Goal: Task Accomplishment & Management: Use online tool/utility

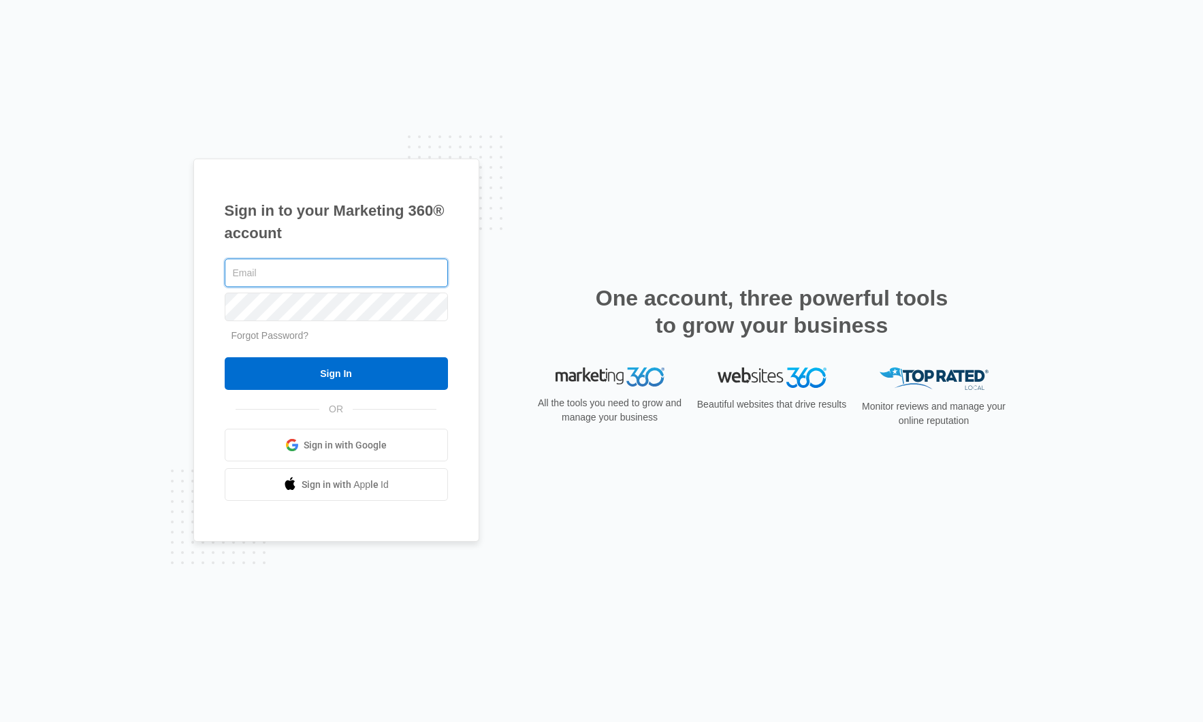
click at [323, 274] on input "text" at bounding box center [336, 273] width 223 height 29
type input "[PERSON_NAME][EMAIL_ADDRESS][PERSON_NAME][DOMAIN_NAME]"
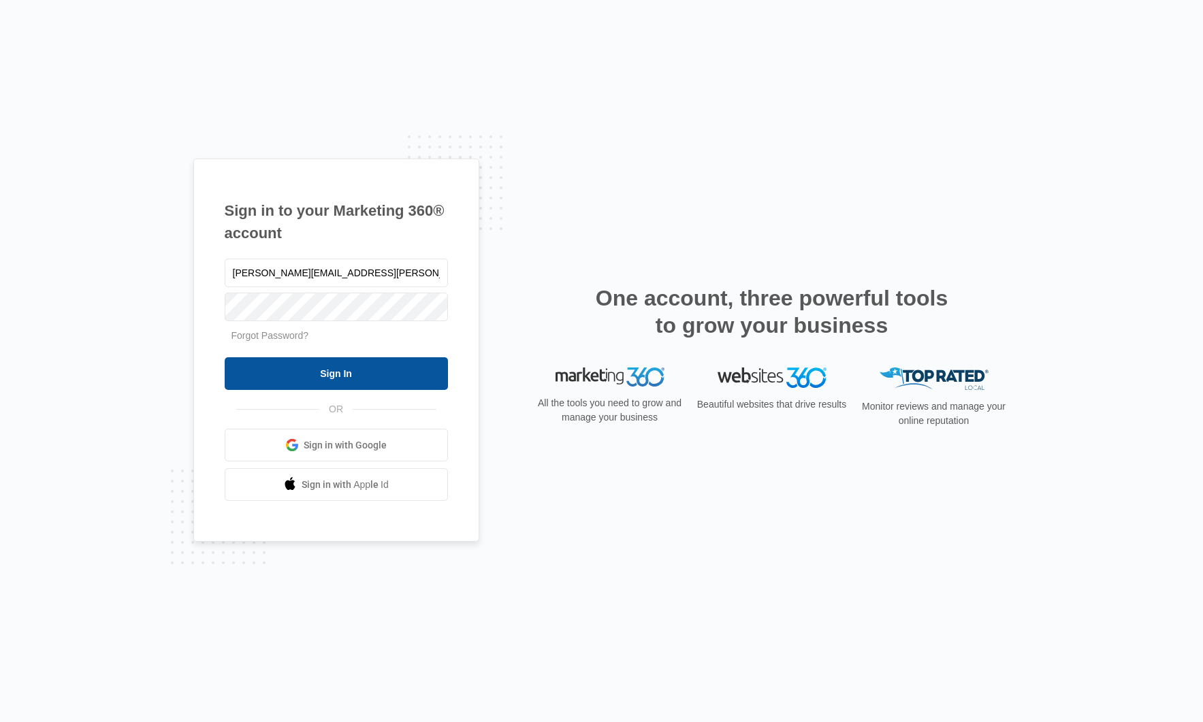
click at [344, 382] on input "Sign In" at bounding box center [336, 373] width 223 height 33
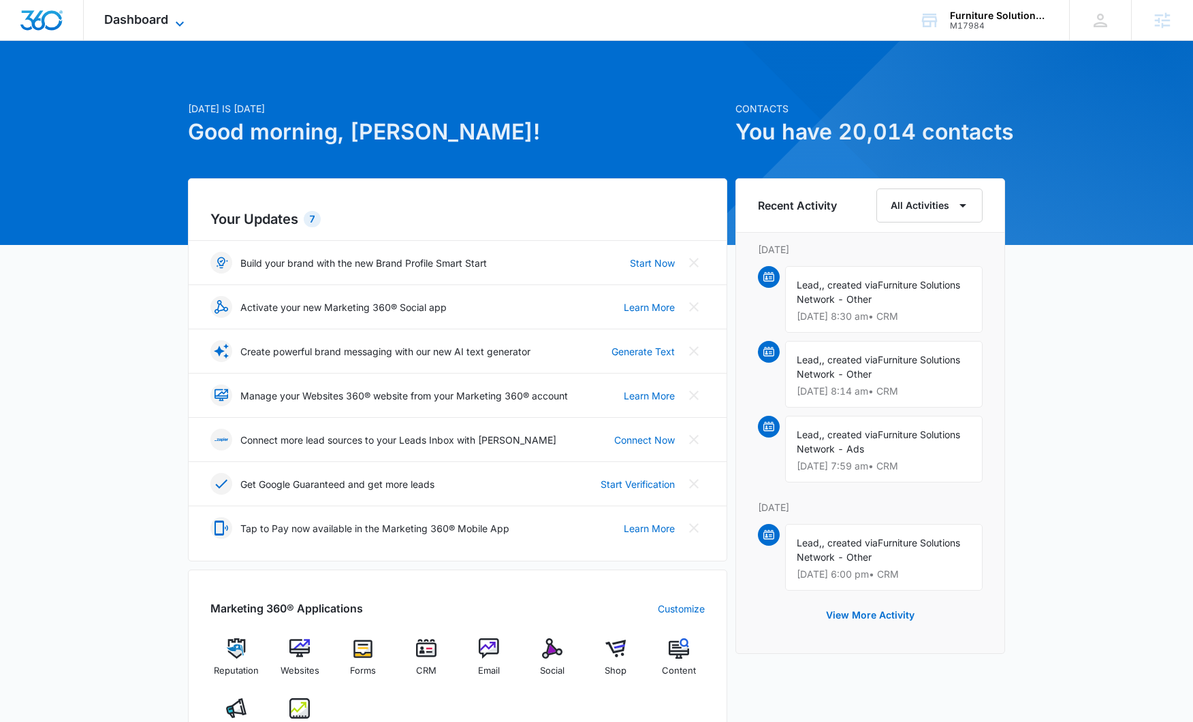
click at [135, 16] on span "Dashboard" at bounding box center [136, 19] width 64 height 14
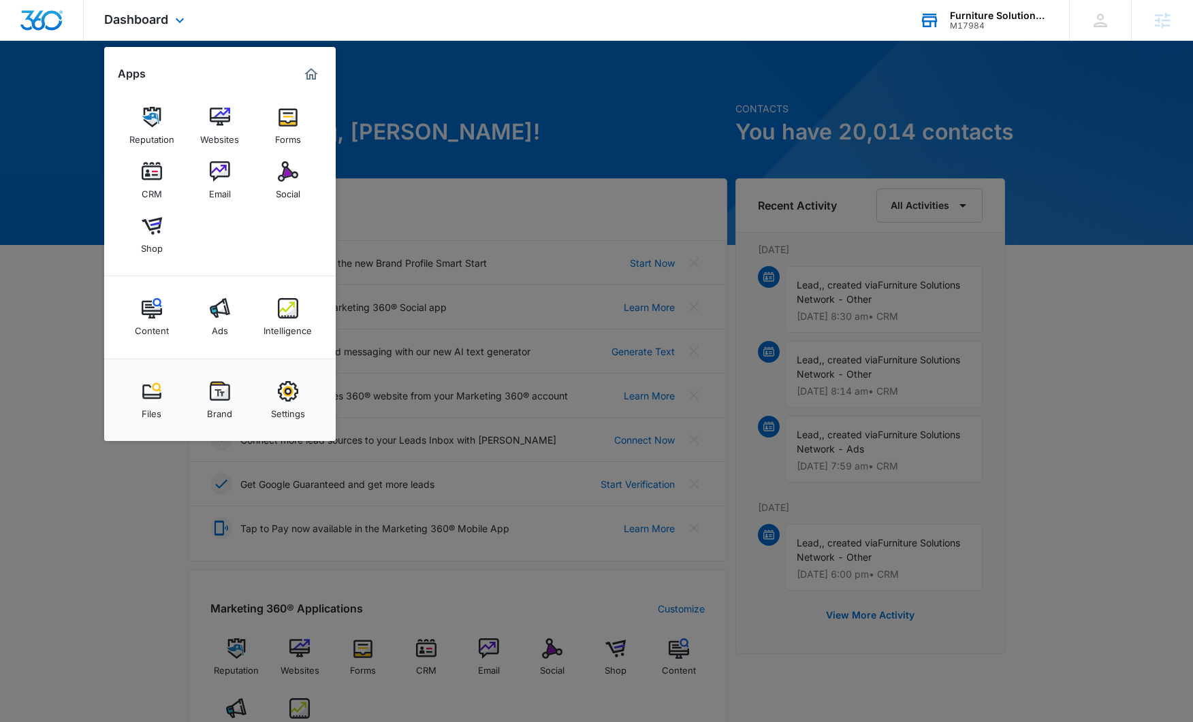
click at [1015, 30] on div "M17984" at bounding box center [999, 26] width 99 height 10
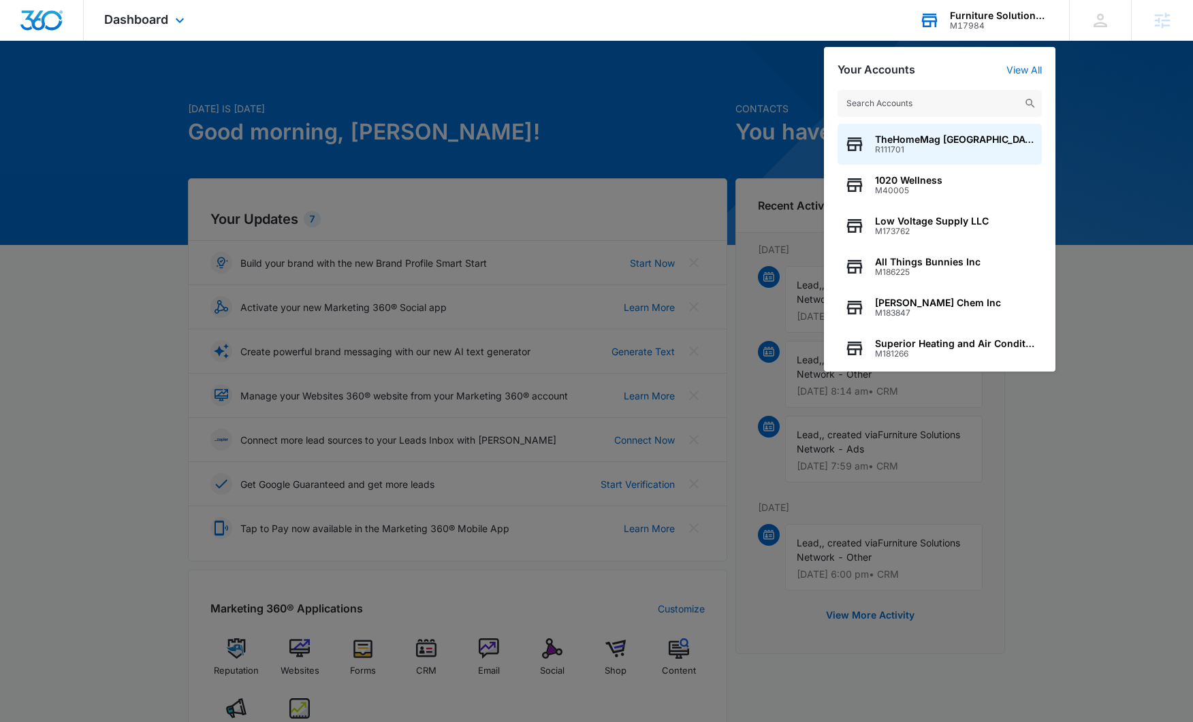
click at [929, 105] on input "text" at bounding box center [939, 103] width 204 height 27
type input "M15708"
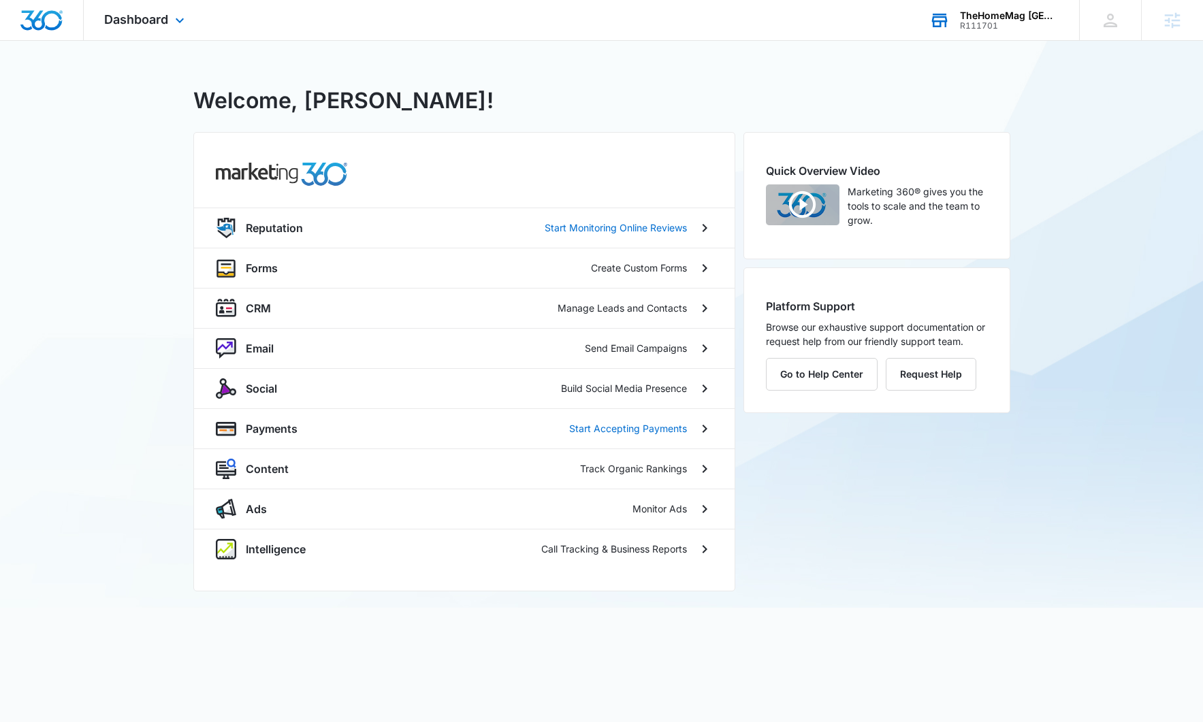
click at [946, 12] on icon at bounding box center [939, 20] width 20 height 20
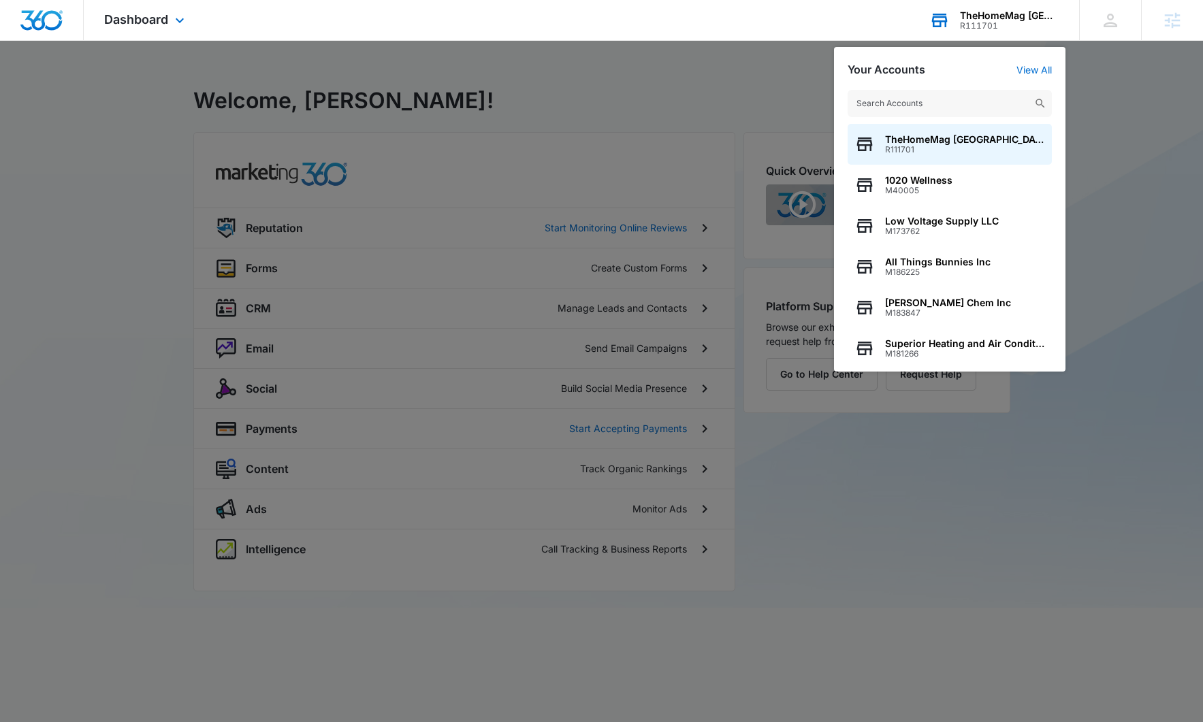
click at [967, 21] on div "R111701" at bounding box center [1009, 26] width 99 height 10
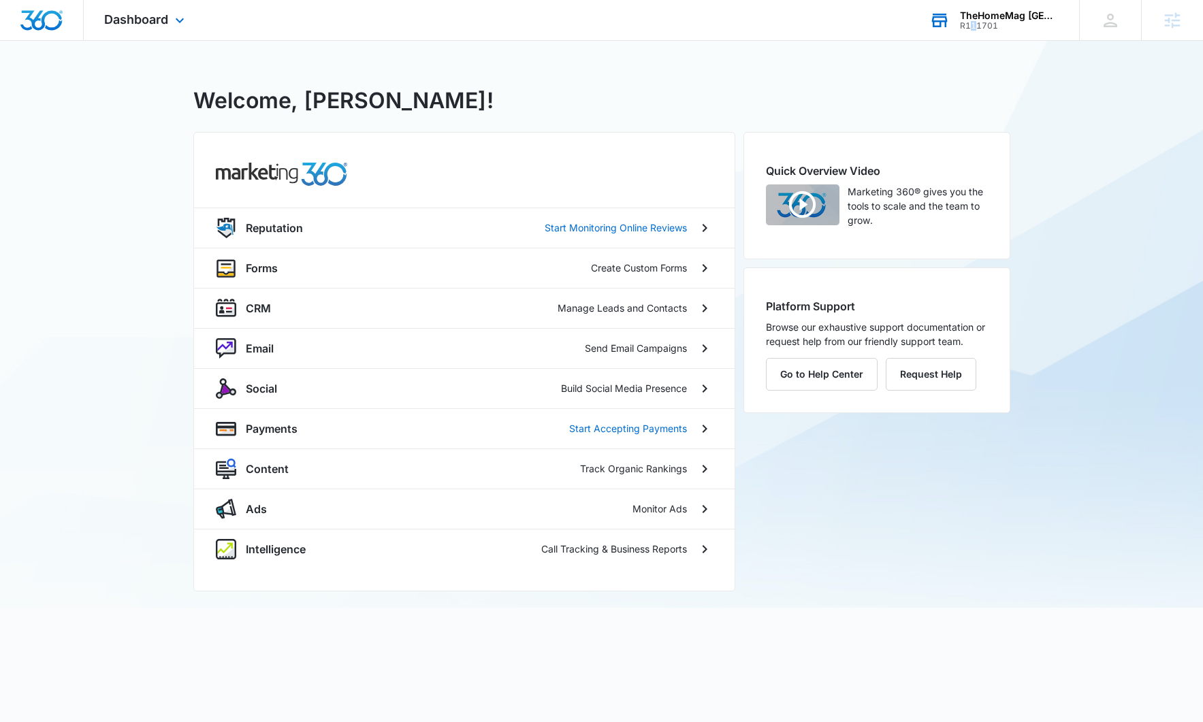
click at [973, 21] on div "R111701" at bounding box center [1009, 26] width 99 height 10
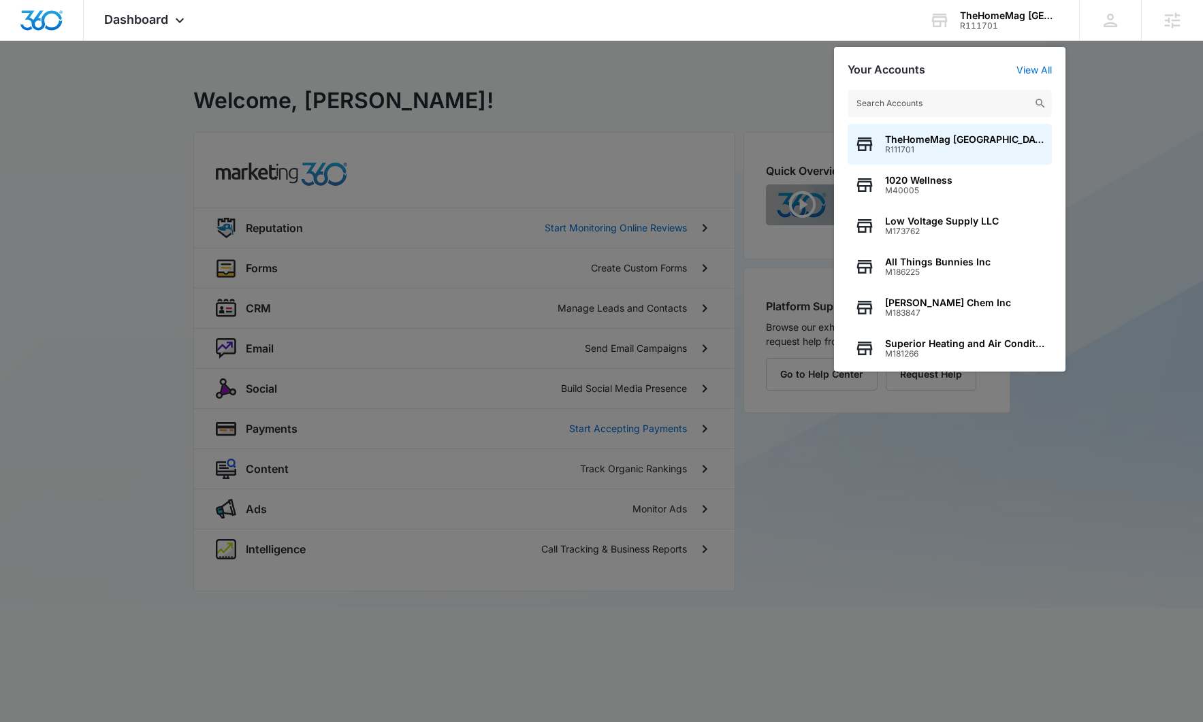
click at [913, 108] on input "text" at bounding box center [950, 103] width 204 height 27
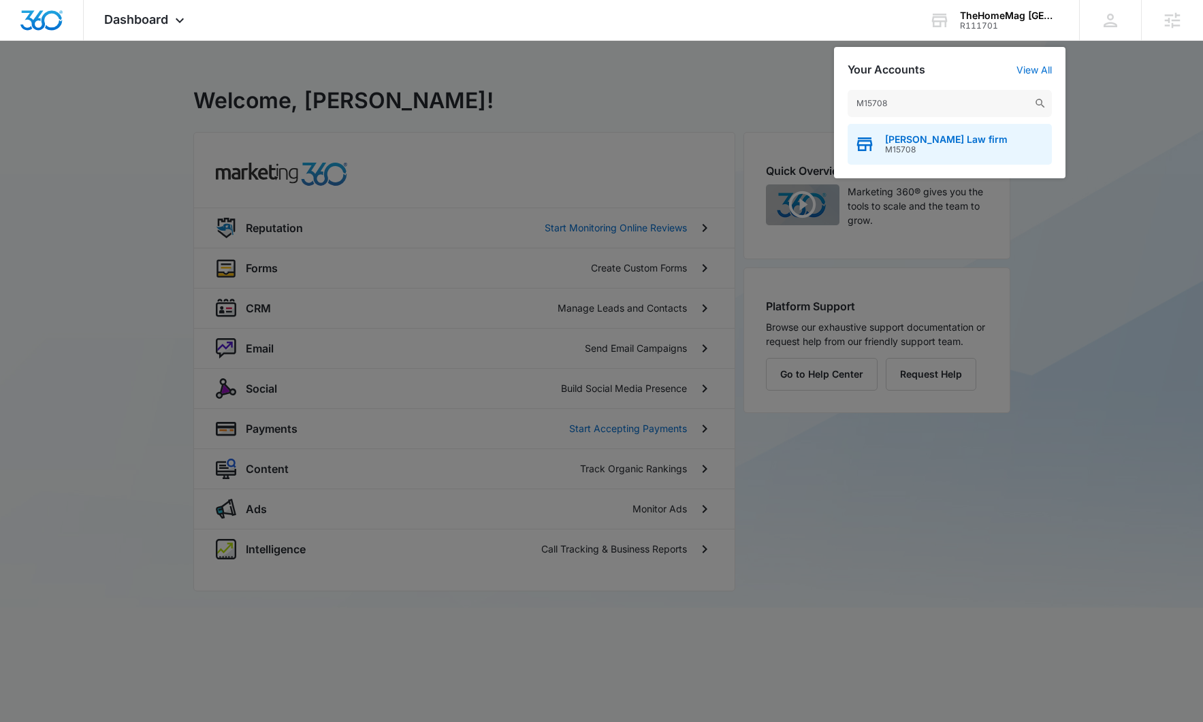
type input "M15708"
click at [933, 148] on span "M15708" at bounding box center [946, 150] width 123 height 10
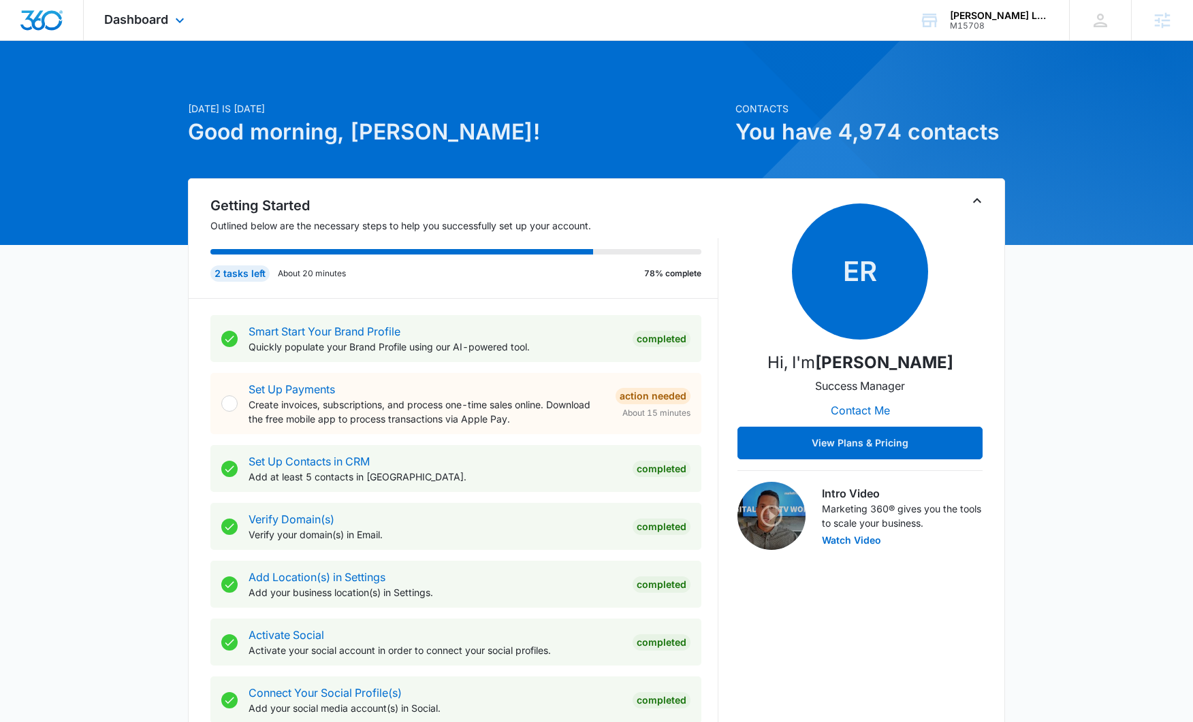
drag, startPoint x: 148, startPoint y: 21, endPoint x: 155, endPoint y: 28, distance: 9.6
click at [148, 21] on span "Dashboard" at bounding box center [136, 19] width 64 height 14
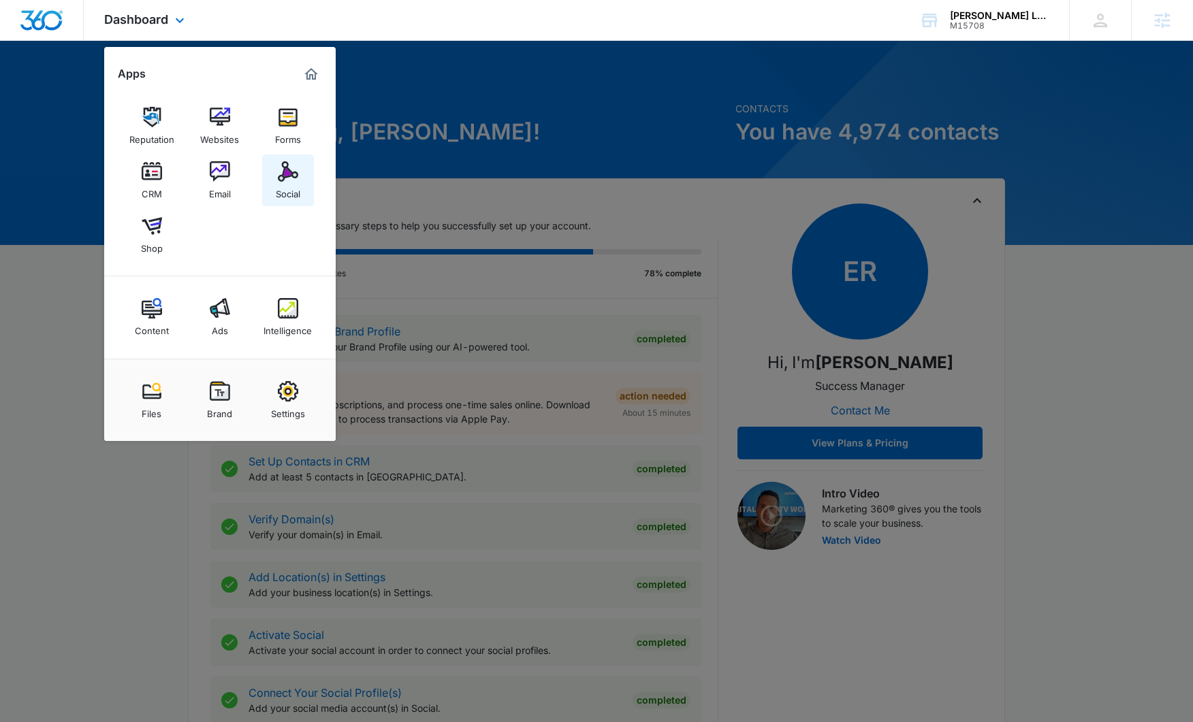
click at [289, 174] on img at bounding box center [288, 171] width 20 height 20
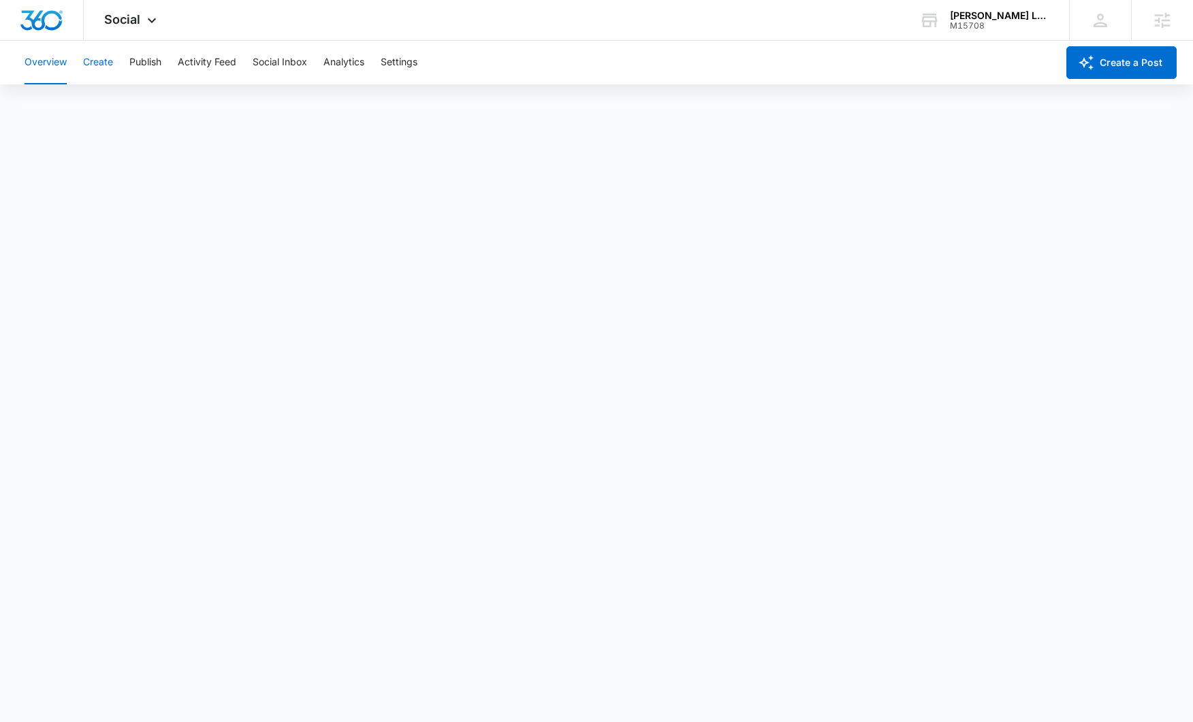
click at [101, 64] on button "Create" at bounding box center [98, 63] width 30 height 44
click at [149, 101] on button "Approvals" at bounding box center [133, 104] width 46 height 38
